Goal: Task Accomplishment & Management: Manage account settings

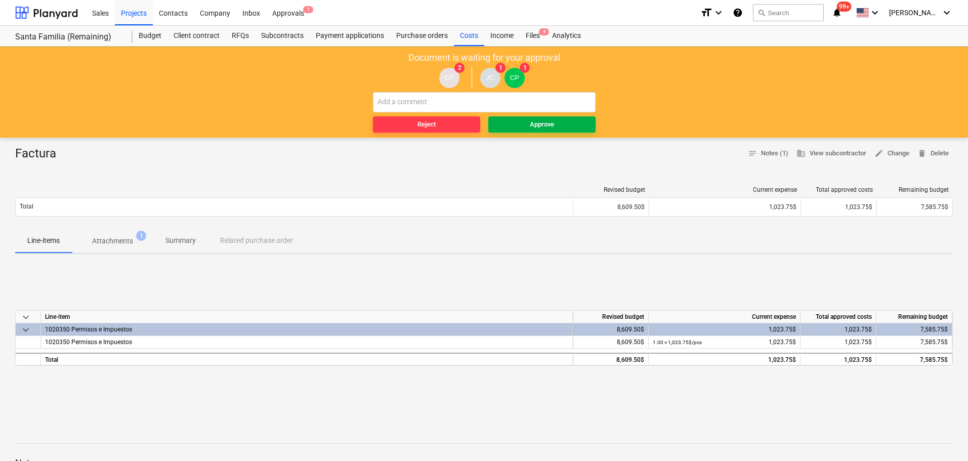
click at [518, 123] on span "Approve" at bounding box center [542, 125] width 99 height 12
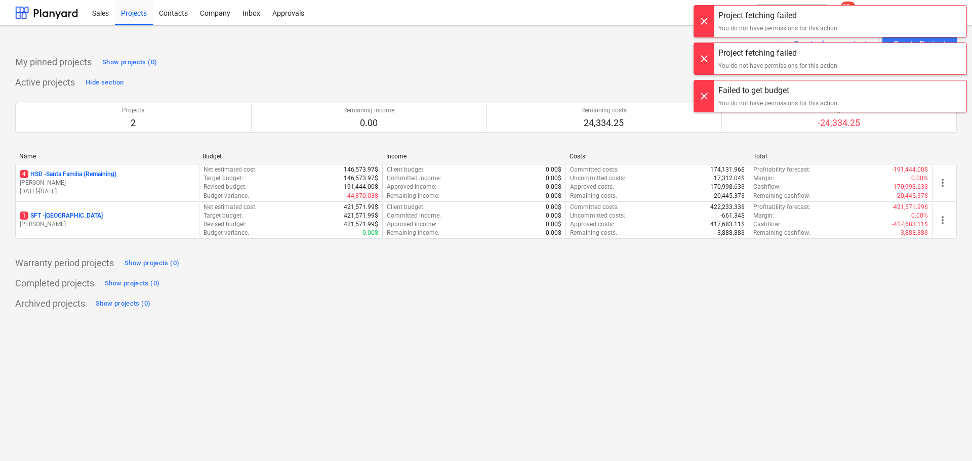
click at [707, 19] on div at bounding box center [704, 21] width 20 height 31
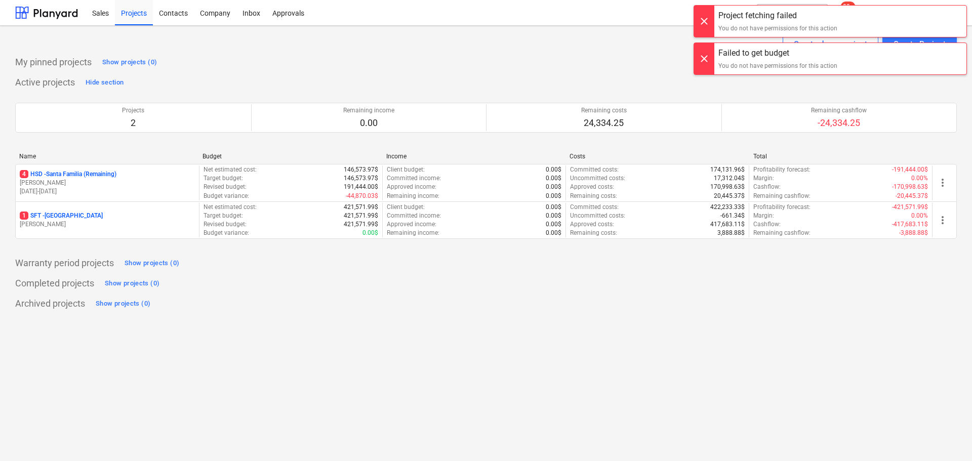
click at [707, 19] on div "Project fetching failed You do not have permissions for this action Project fet…" at bounding box center [829, 10] width 283 height 20
click at [707, 19] on div at bounding box center [704, 21] width 20 height 31
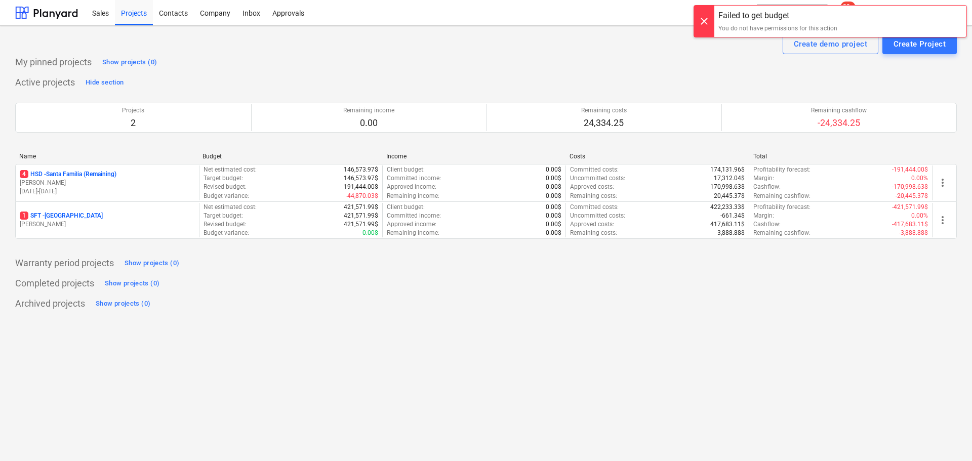
click at [707, 31] on div at bounding box center [704, 21] width 20 height 31
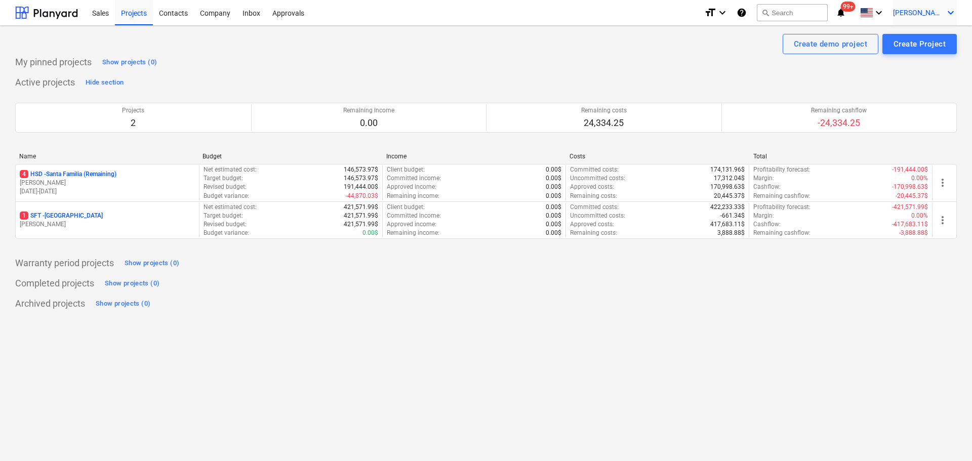
click at [944, 11] on div "J. Cattan keyboard_arrow_down" at bounding box center [925, 12] width 64 height 25
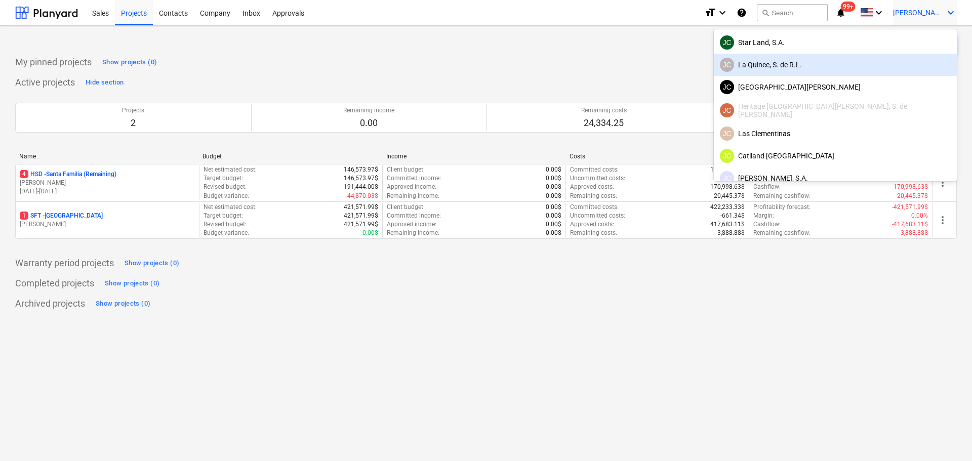
click at [866, 67] on div "JC La Quince, S. de R.L." at bounding box center [835, 65] width 231 height 14
